Goal: Task Accomplishment & Management: Complete application form

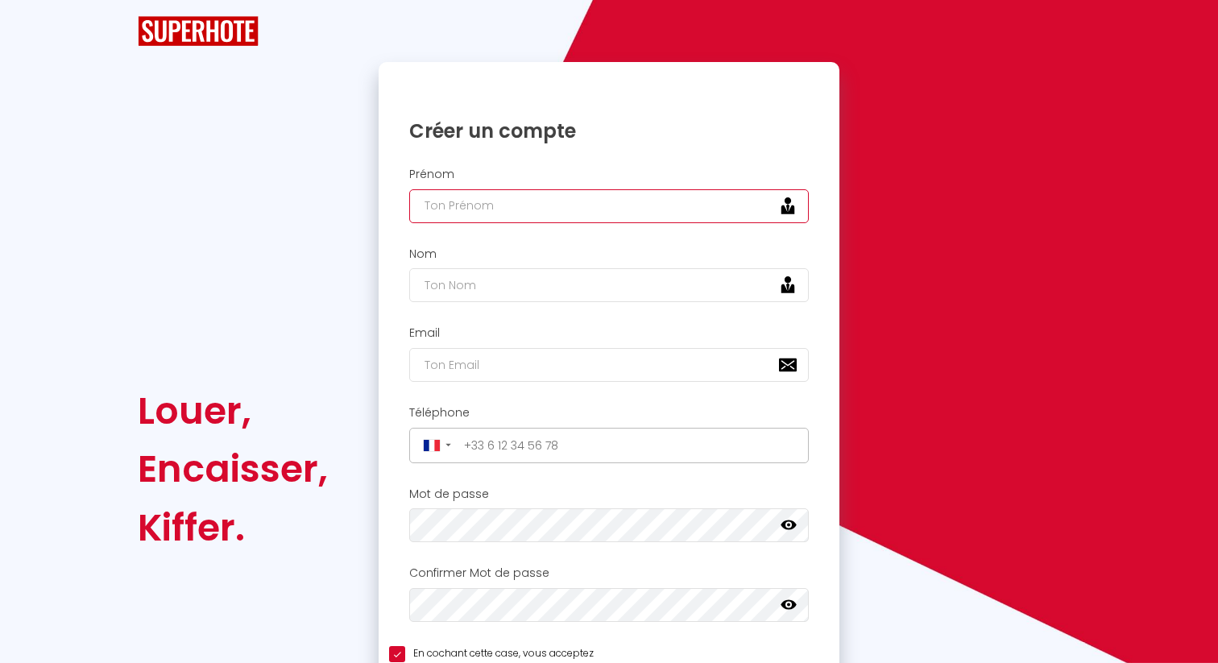
click at [465, 207] on input "text" at bounding box center [609, 206] width 400 height 34
type input "Sandrine"
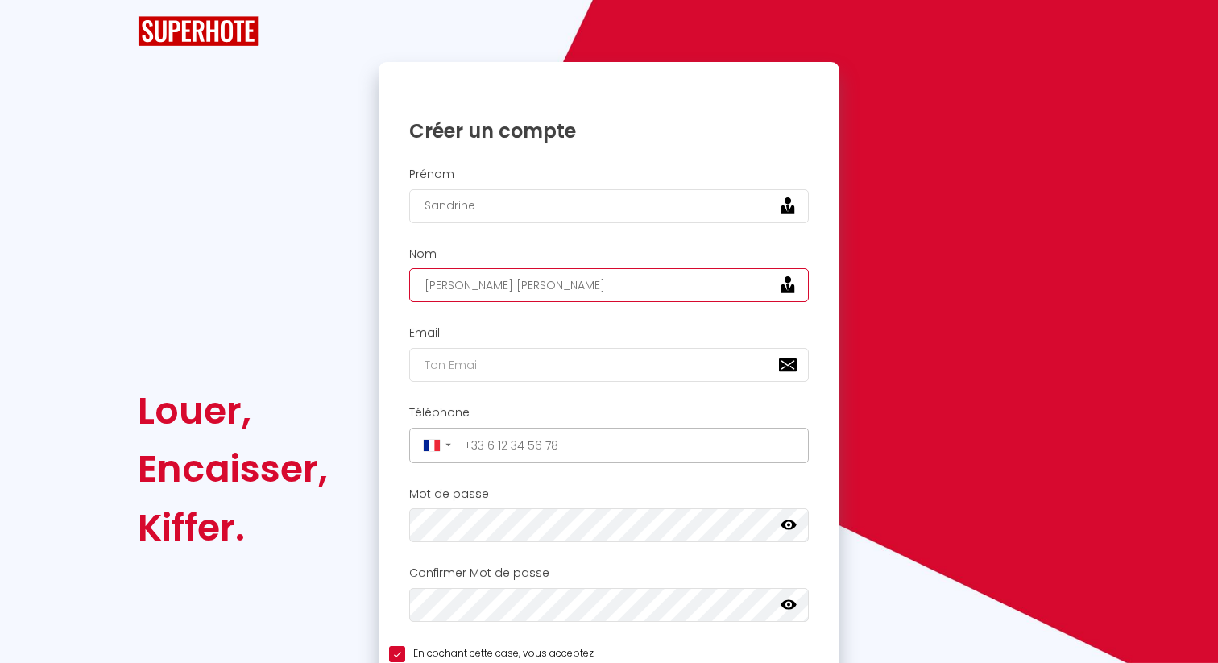
type input "[PERSON_NAME] [PERSON_NAME]"
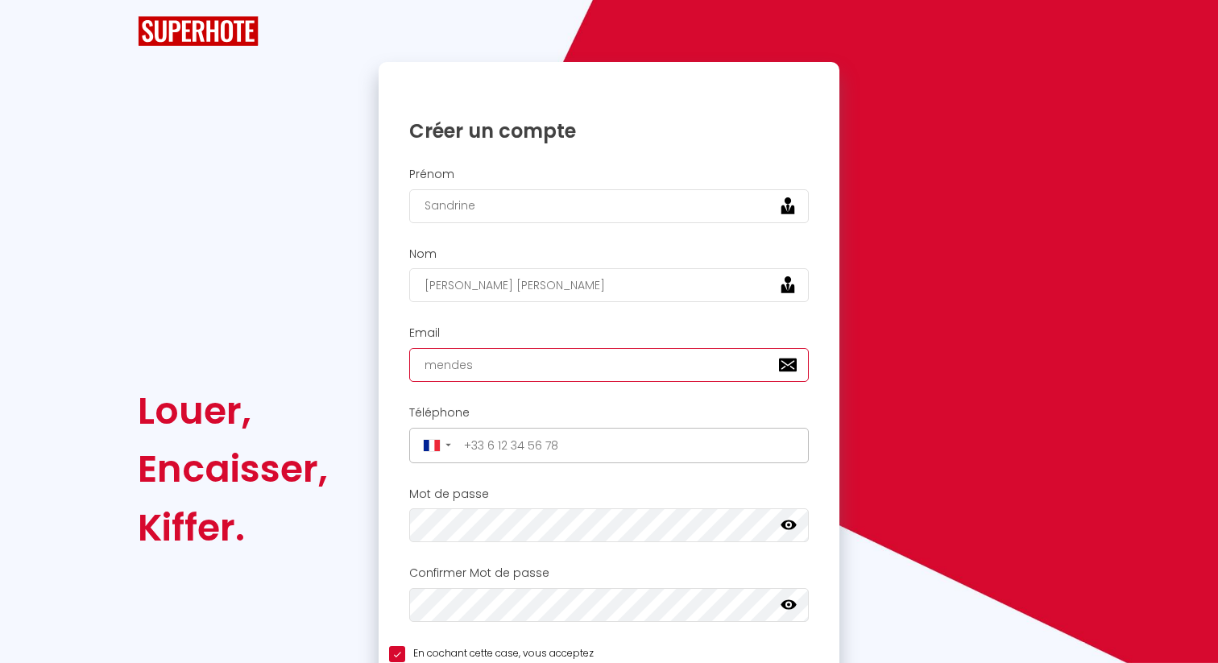
type input "[EMAIL_ADDRESS][DOMAIN_NAME]"
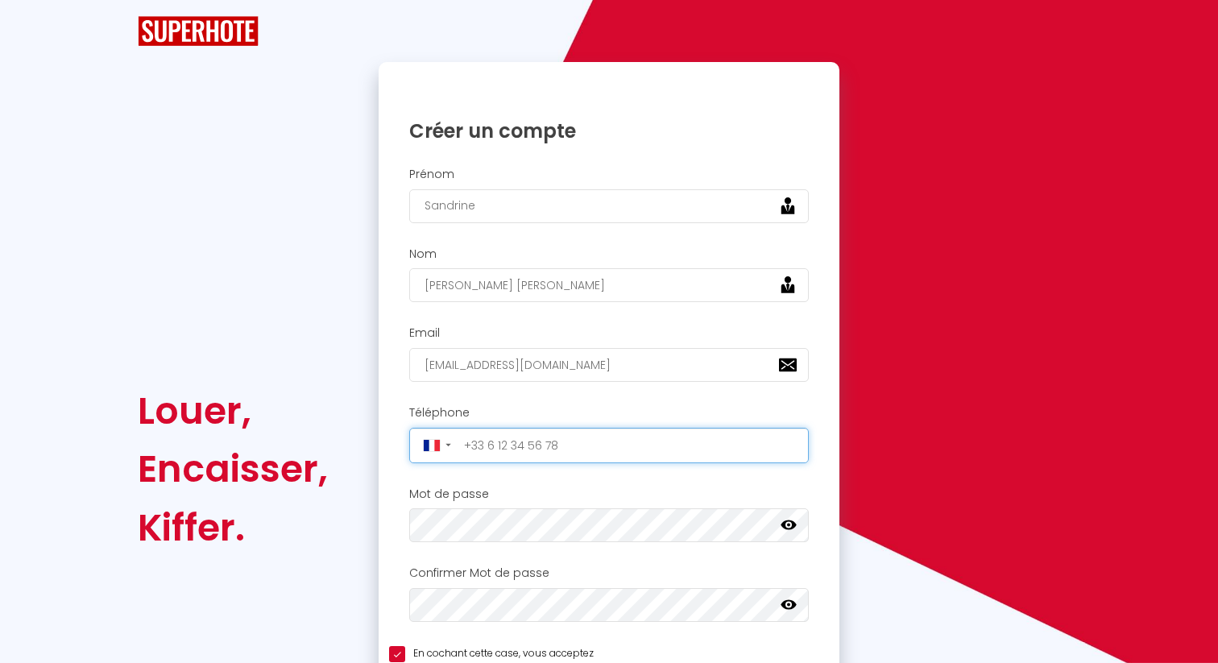
type input "[PHONE_NUMBER]"
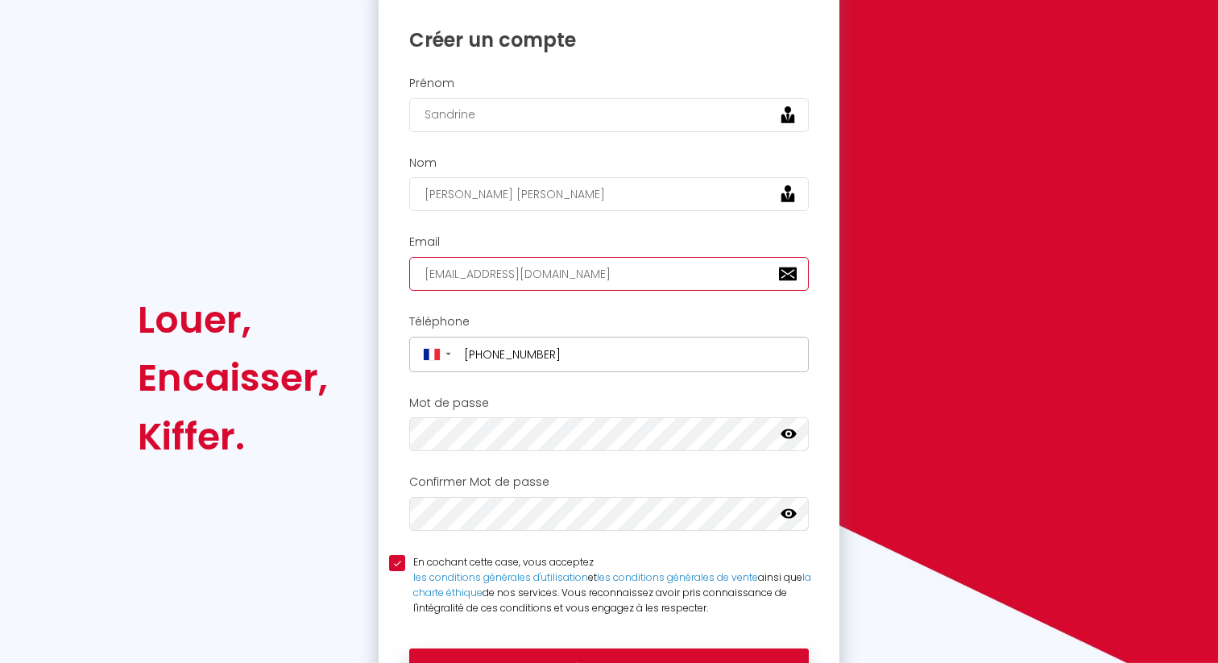
scroll to position [94, 0]
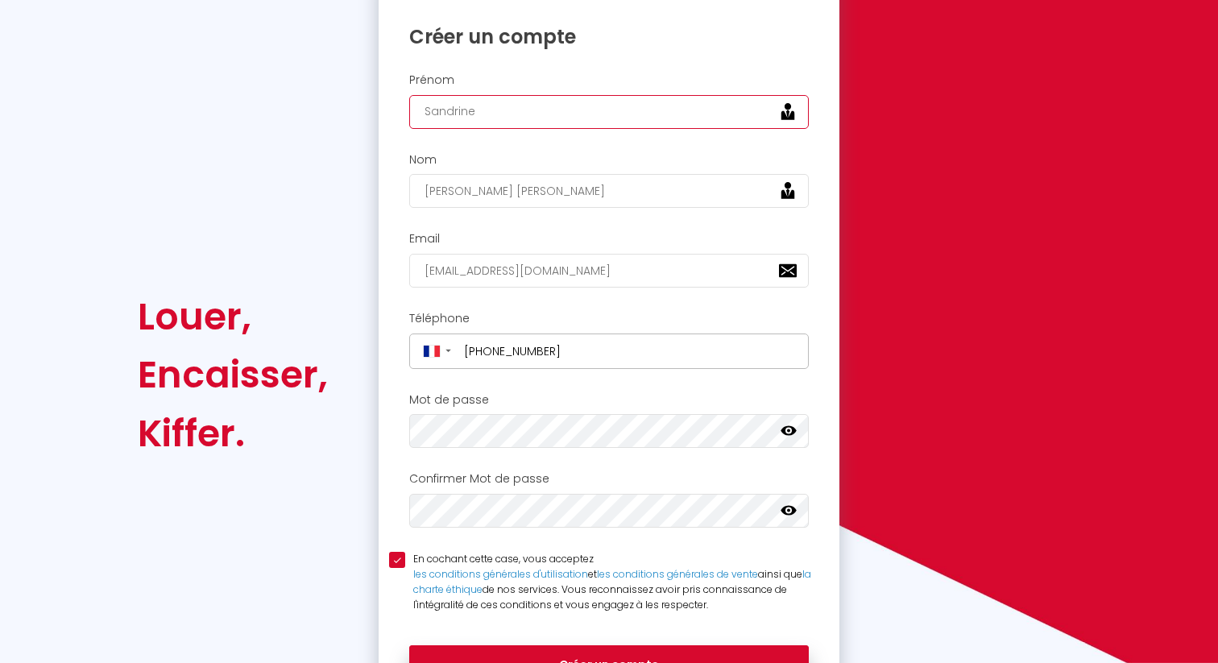
drag, startPoint x: 487, startPoint y: 117, endPoint x: 338, endPoint y: 85, distance: 151.5
click at [341, 99] on div "Louer, Encaisser, [PERSON_NAME]. Veuillez créer votre compte Superhote depuis u…" at bounding box center [608, 375] width 963 height 815
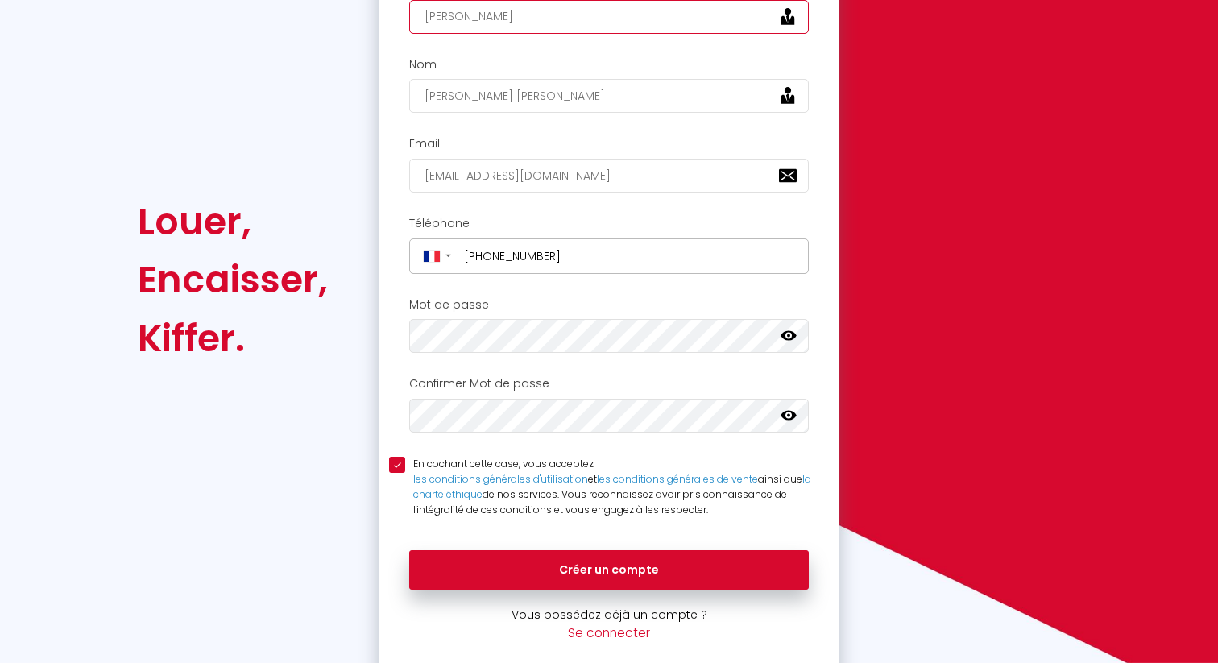
scroll to position [193, 0]
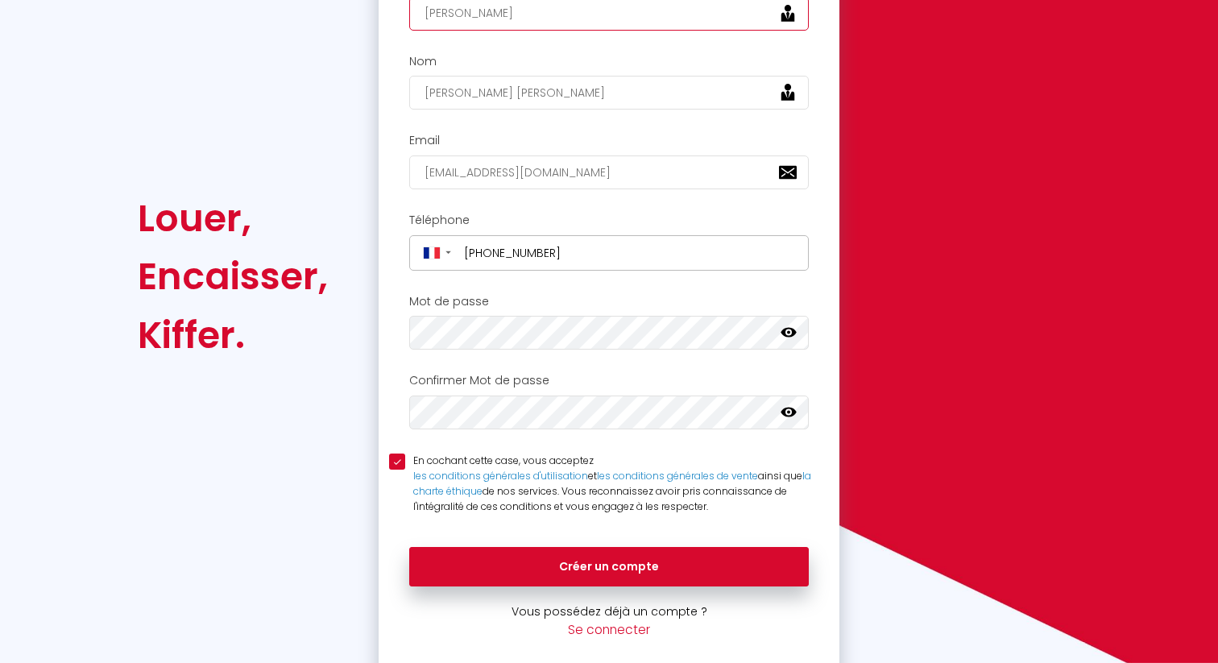
type input "[PERSON_NAME]"
click at [350, 329] on div "Louer, Encaisser, [PERSON_NAME]. Veuillez créer votre compte Superhote depuis u…" at bounding box center [608, 276] width 963 height 815
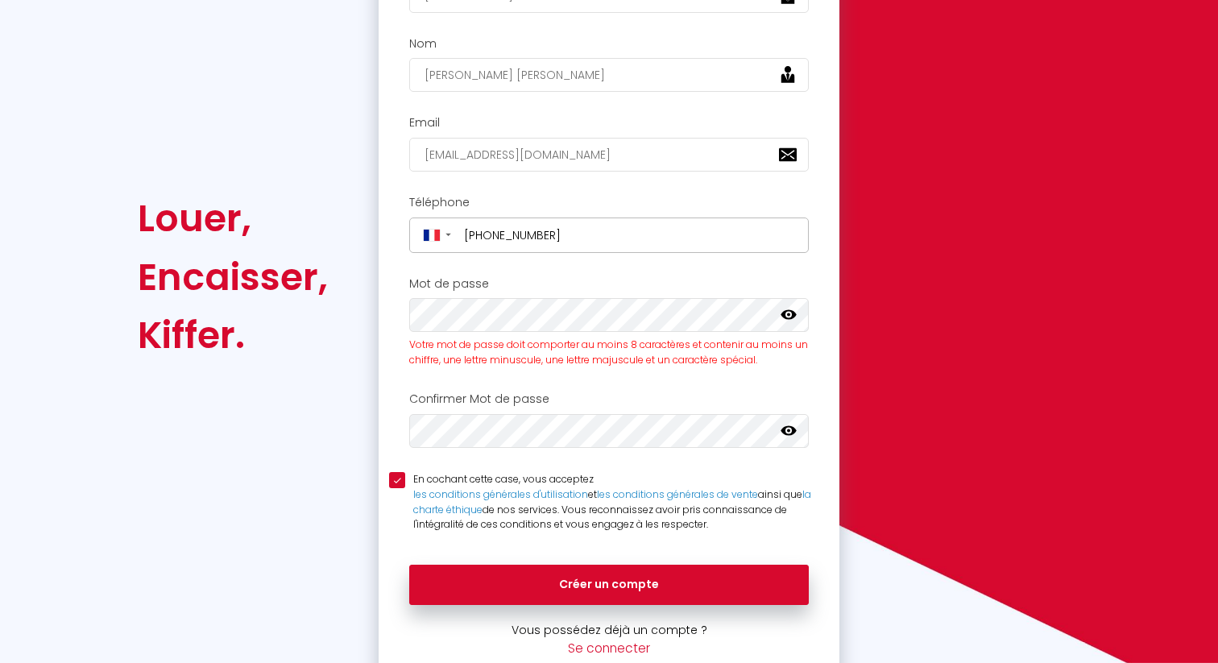
click at [785, 311] on icon at bounding box center [789, 315] width 16 height 10
click at [389, 310] on div "Mot de passe Votre mot de passe doit comporter au moins 8 caractères et conteni…" at bounding box center [609, 322] width 440 height 91
click at [788, 430] on icon at bounding box center [789, 430] width 16 height 10
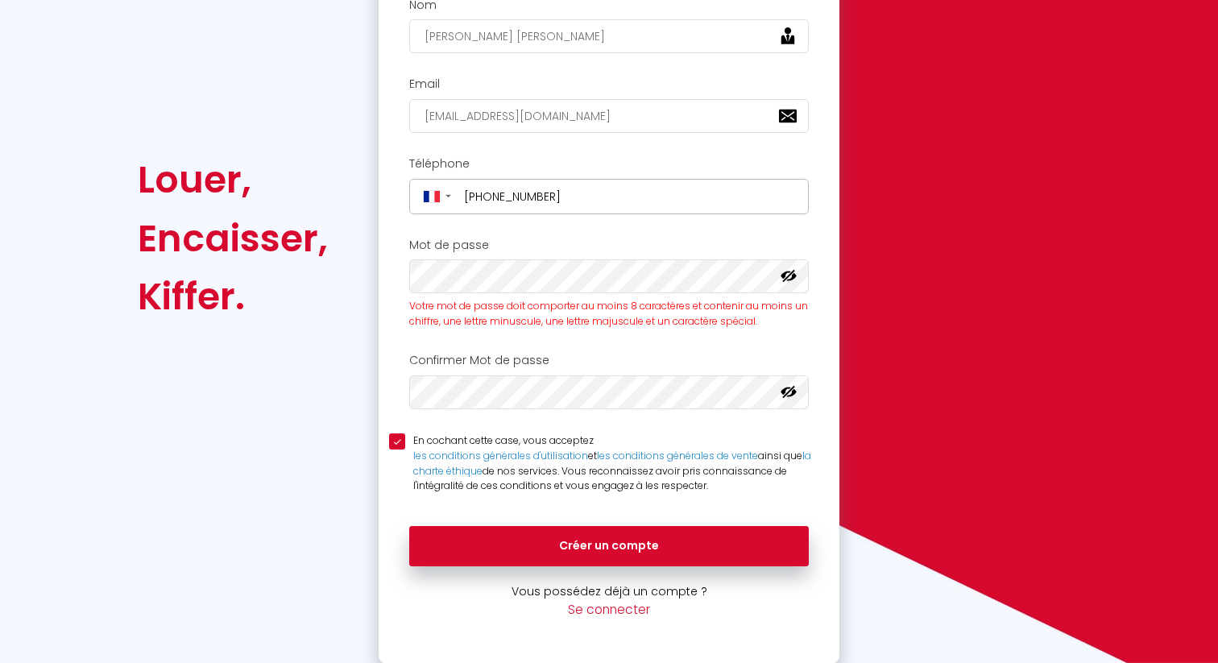
scroll to position [250, 0]
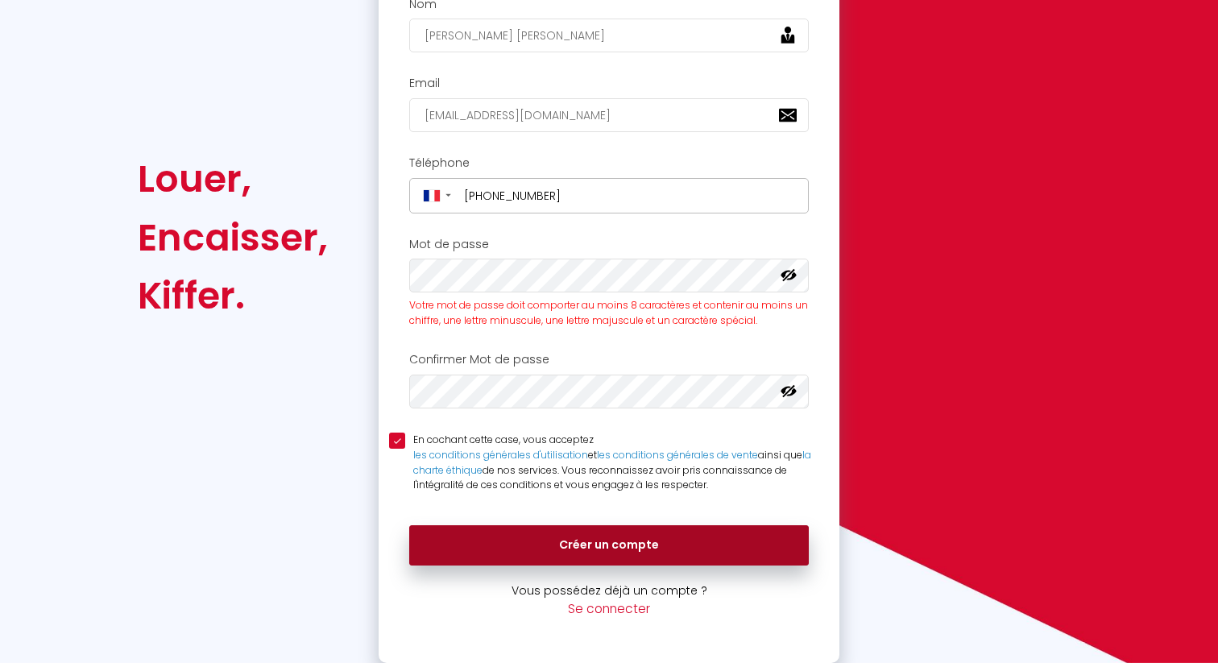
click at [616, 550] on button "Créer un compte" at bounding box center [609, 545] width 400 height 40
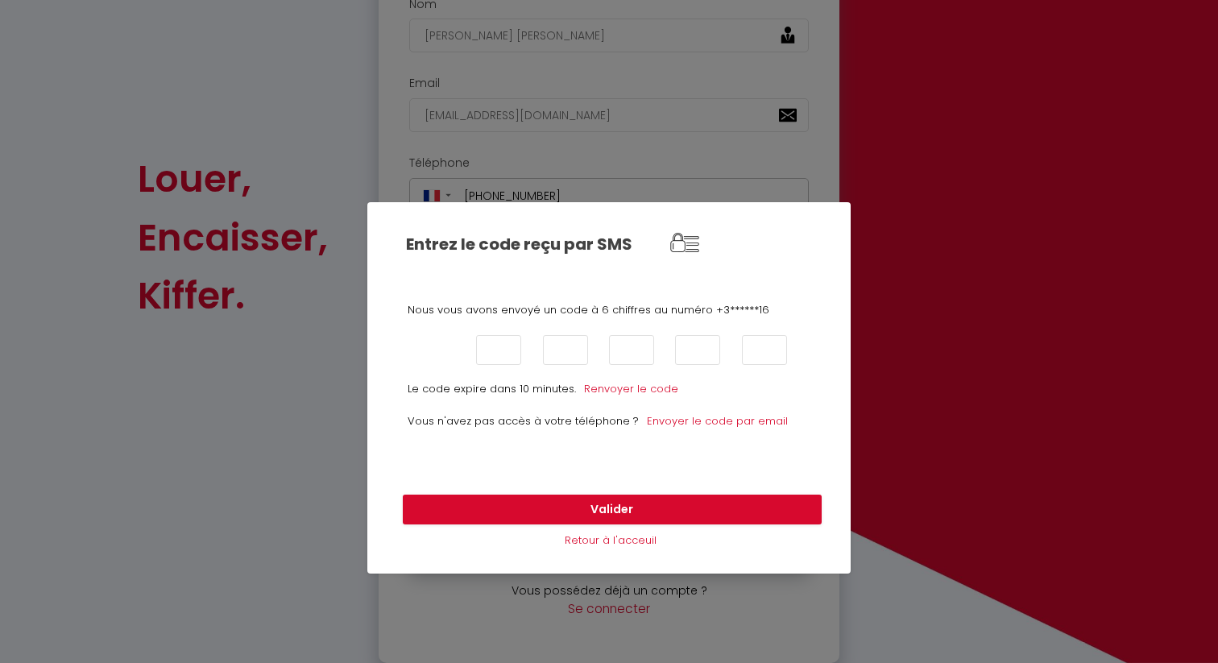
click at [420, 350] on input "text" at bounding box center [432, 350] width 45 height 30
type input "5"
type input "1"
type input "7"
type input "2"
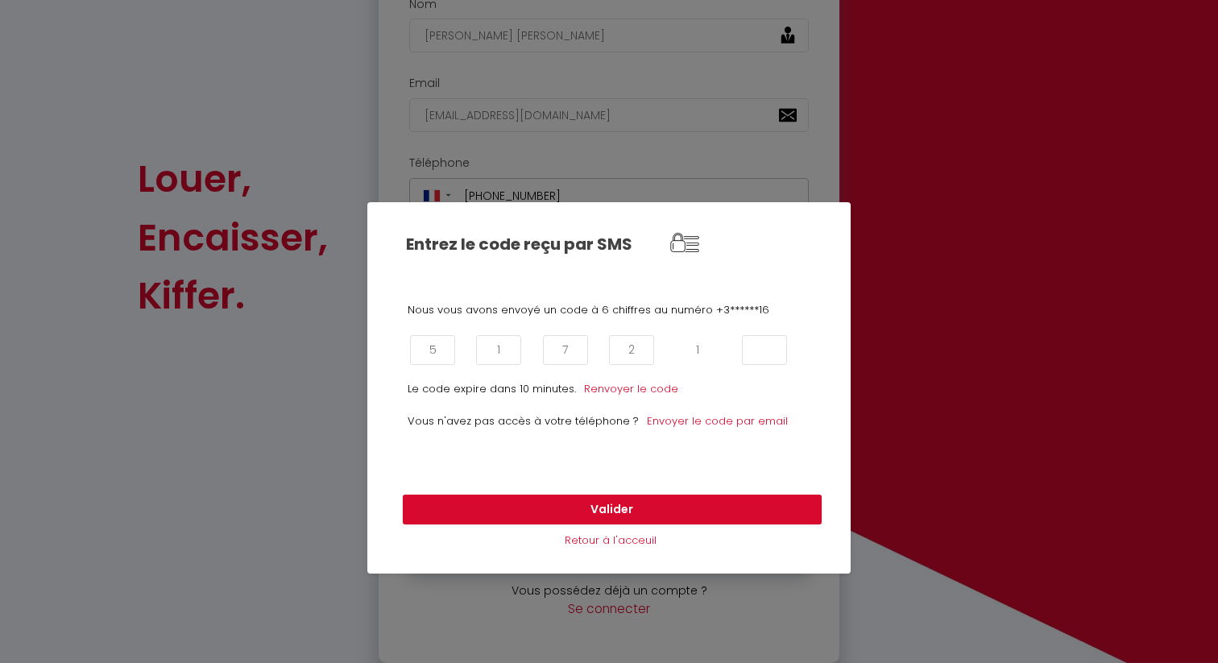
type input "1"
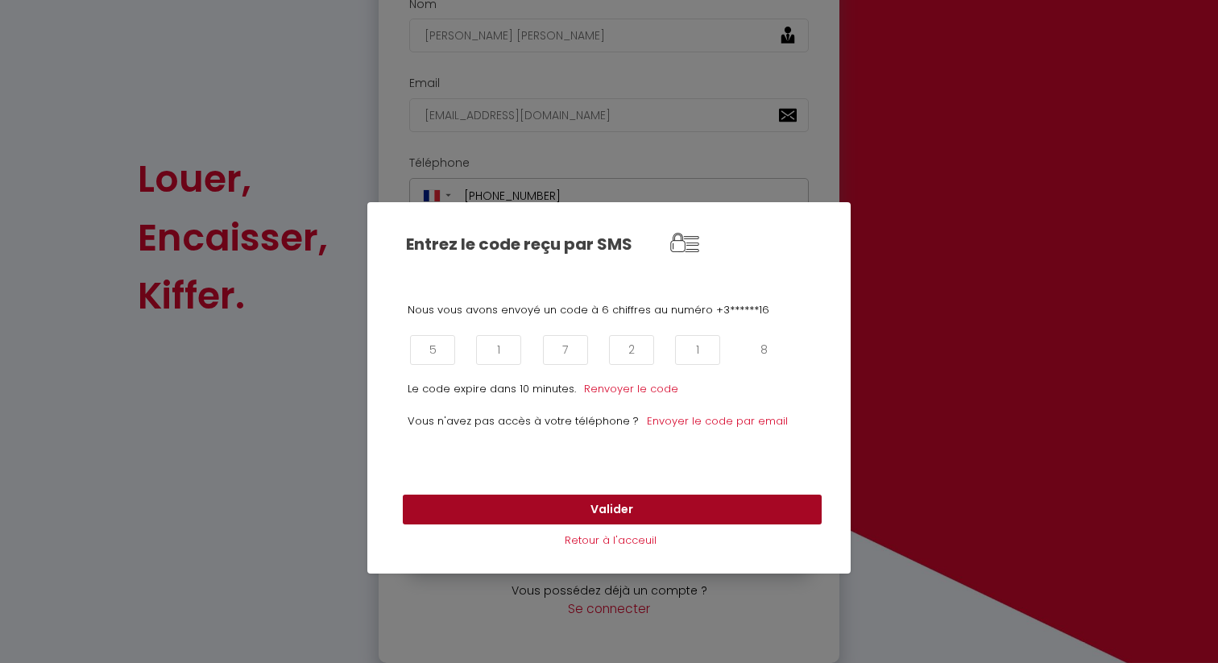
type input "8"
click at [592, 506] on button "Valider" at bounding box center [612, 510] width 419 height 31
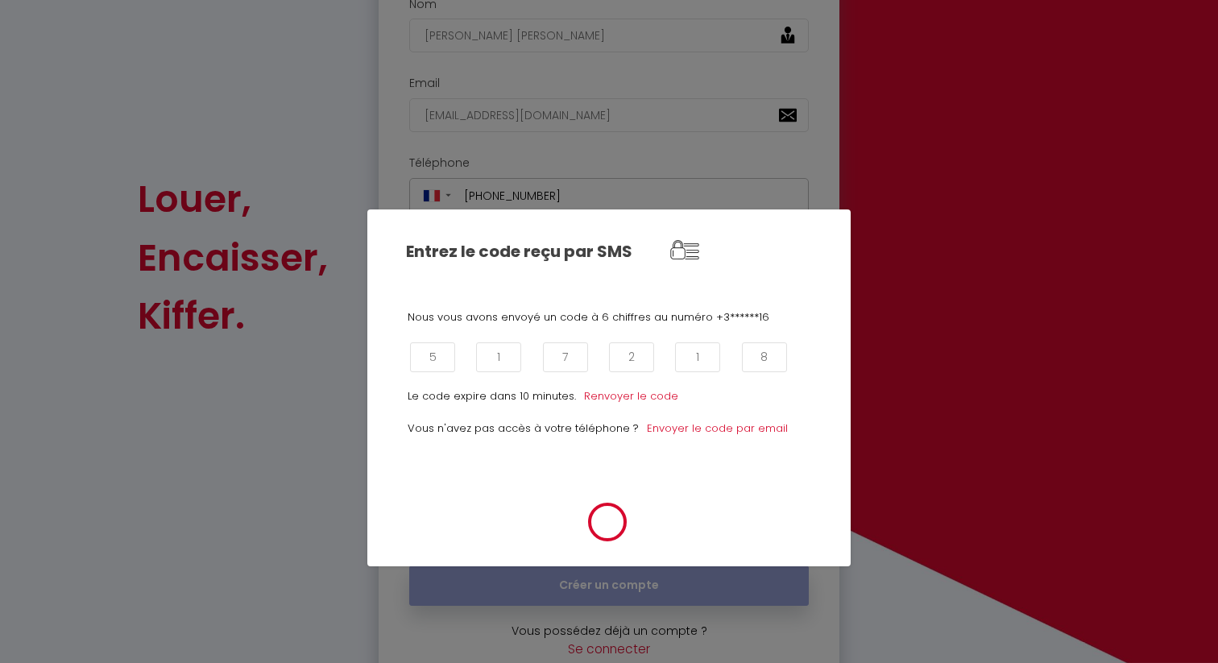
scroll to position [270, 0]
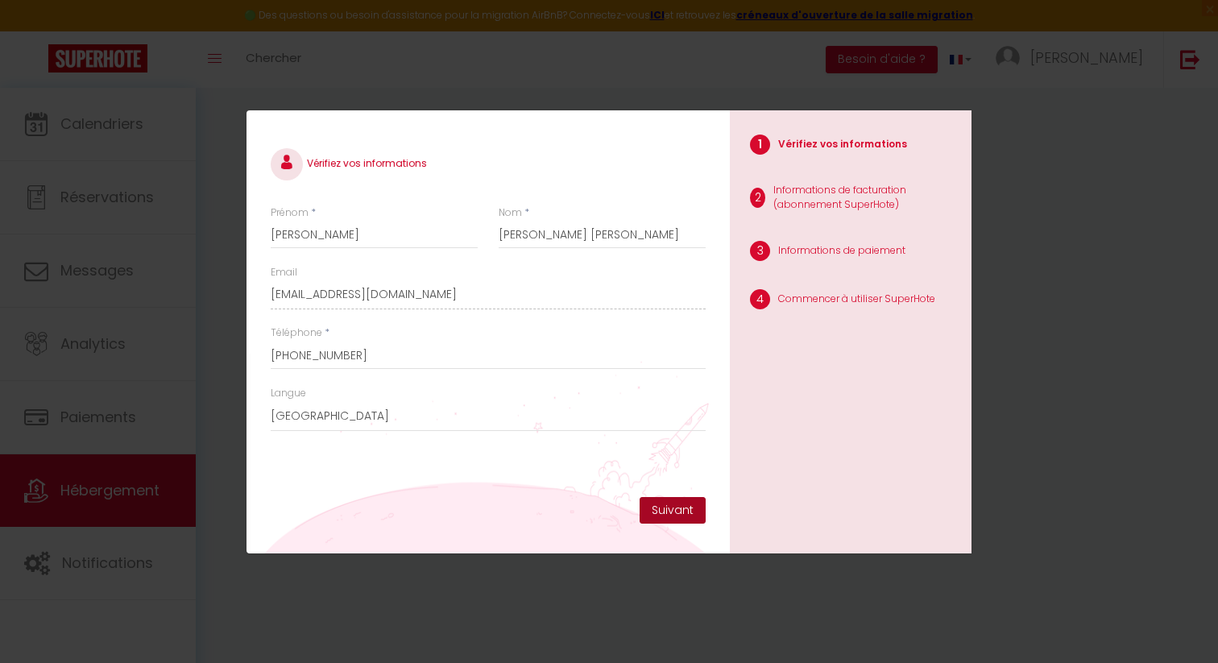
click at [673, 510] on button "Suivant" at bounding box center [673, 510] width 66 height 27
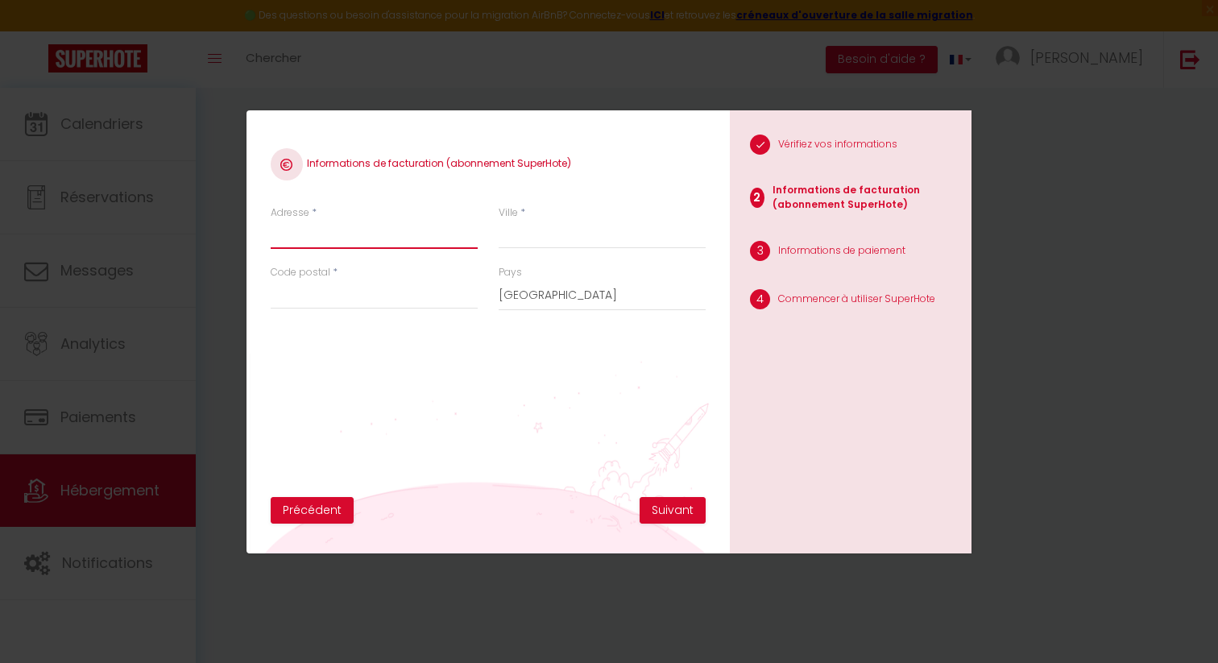
click at [284, 233] on input "Adresse" at bounding box center [374, 234] width 207 height 29
type input "[STREET_ADDRESS][PERSON_NAME]"
type input "[GEOGRAPHIC_DATA]"
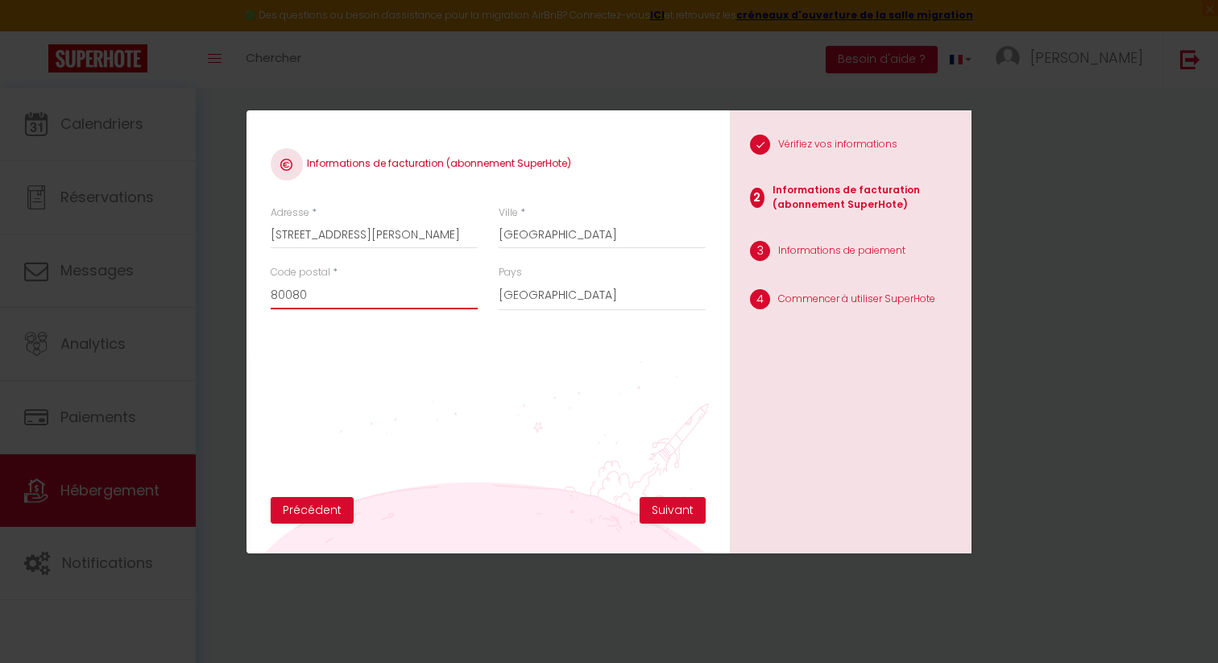
type input "80080"
click at [669, 508] on button "Suivant" at bounding box center [673, 510] width 66 height 27
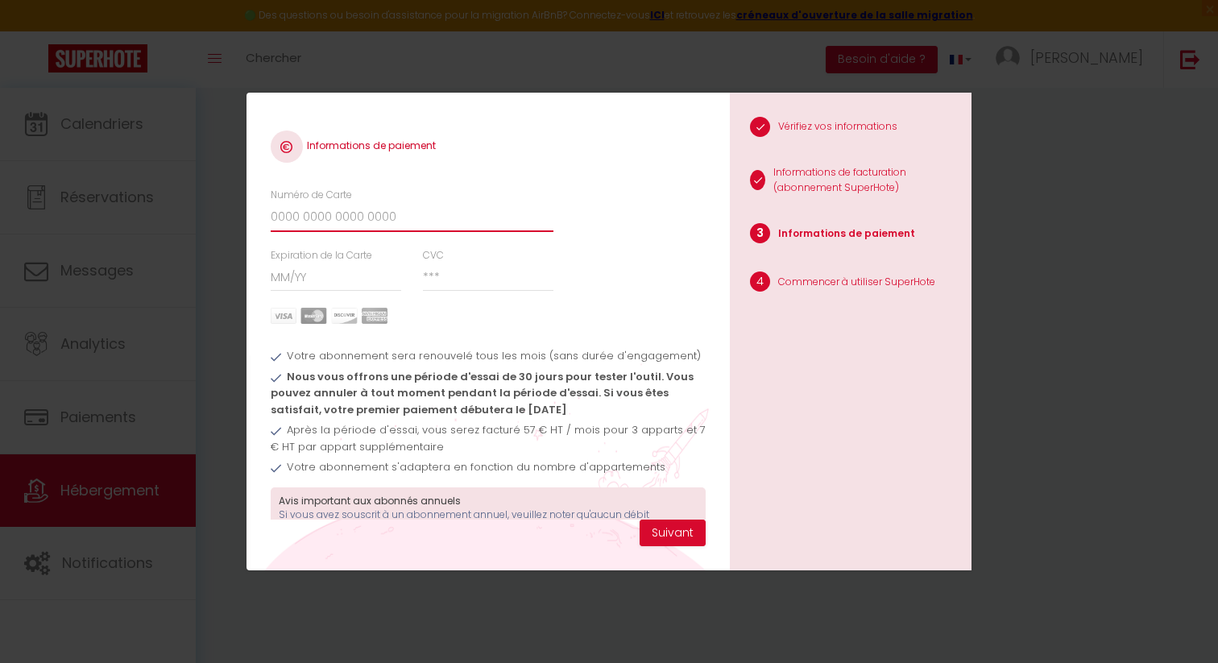
click at [288, 216] on input "Numéro de Carte" at bounding box center [412, 217] width 283 height 29
type input "[CREDIT_CARD_NUMBER]"
click at [294, 272] on input "Expiration de la Carte" at bounding box center [336, 277] width 131 height 29
type input "01 / 27"
click at [428, 275] on input "CVC" at bounding box center [488, 277] width 131 height 29
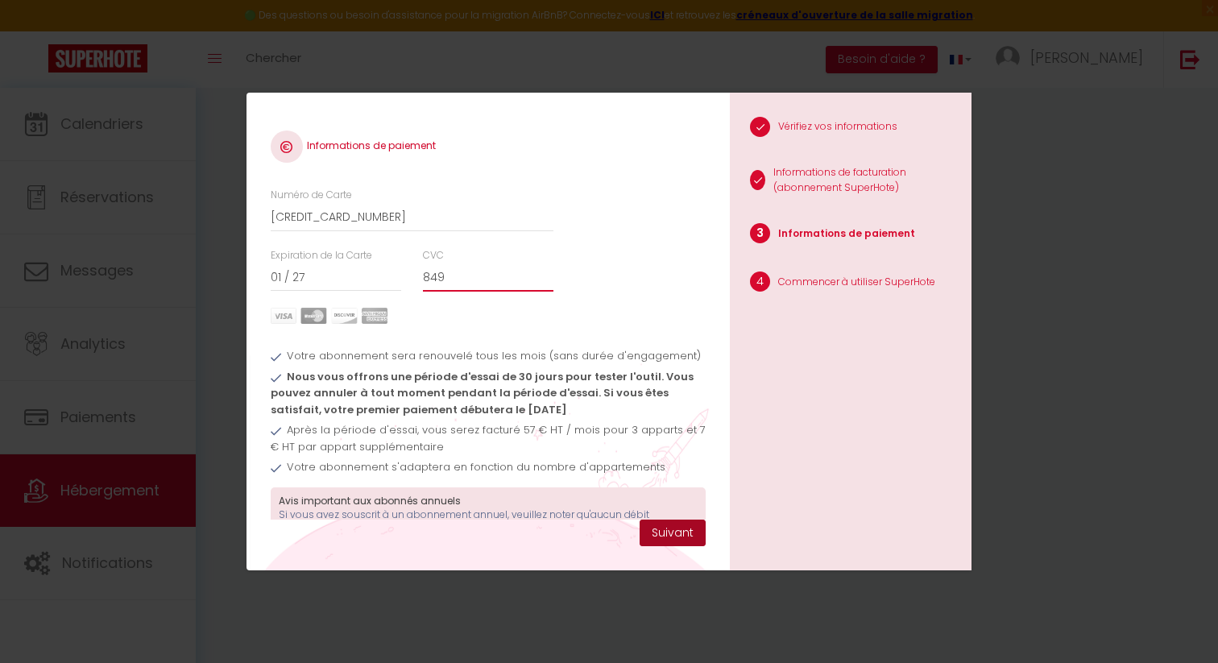
type input "849"
click at [676, 532] on button "Suivant" at bounding box center [673, 533] width 66 height 27
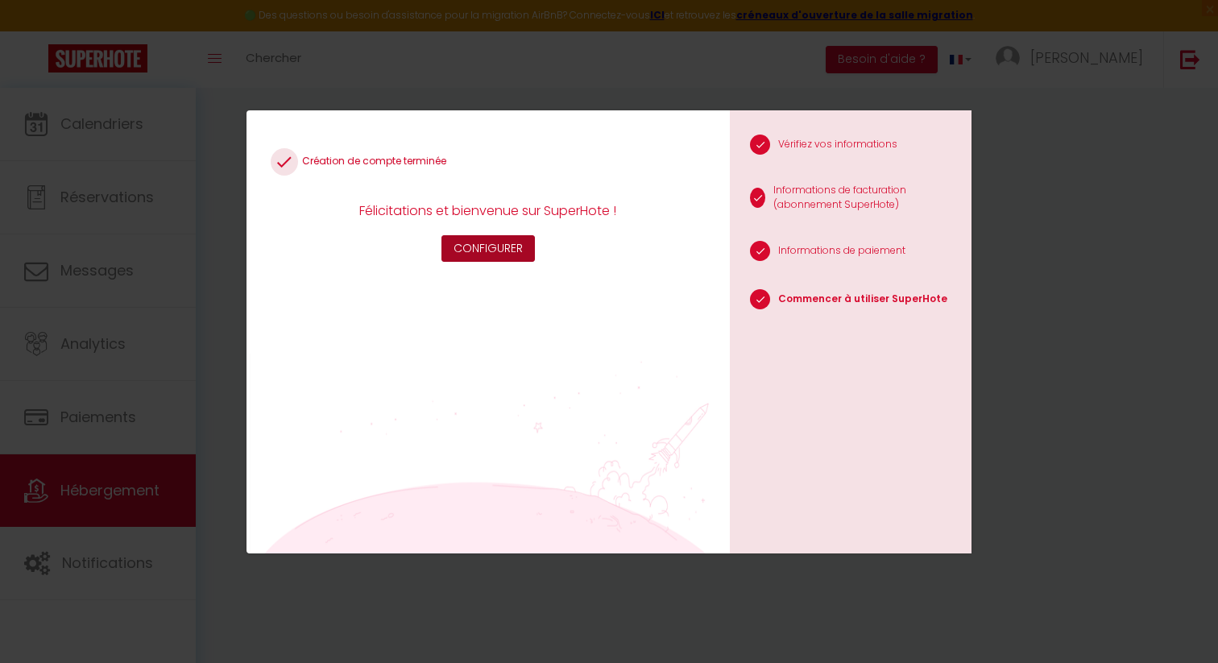
click at [484, 246] on button "Configurer" at bounding box center [487, 248] width 93 height 27
